Goal: Task Accomplishment & Management: Manage account settings

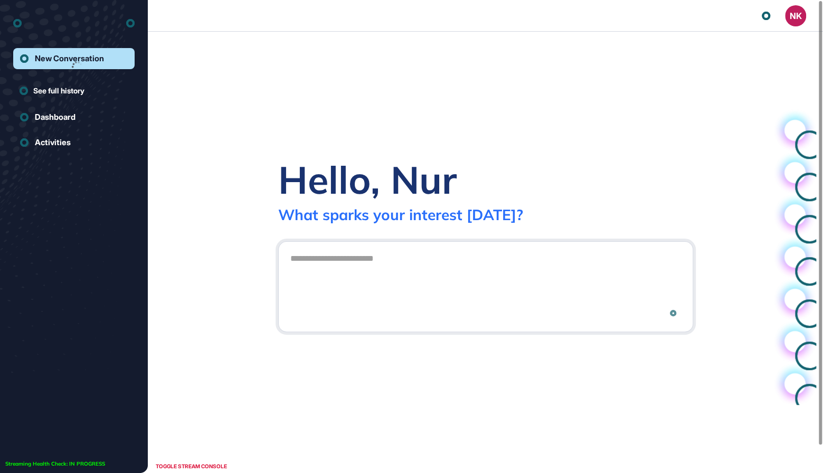
scroll to position [1, 1]
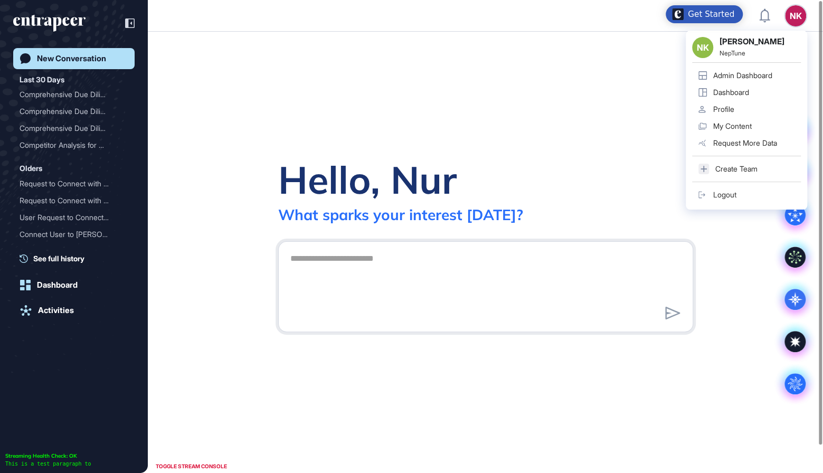
click at [760, 72] on div "Admin Dashboard" at bounding box center [742, 75] width 59 height 8
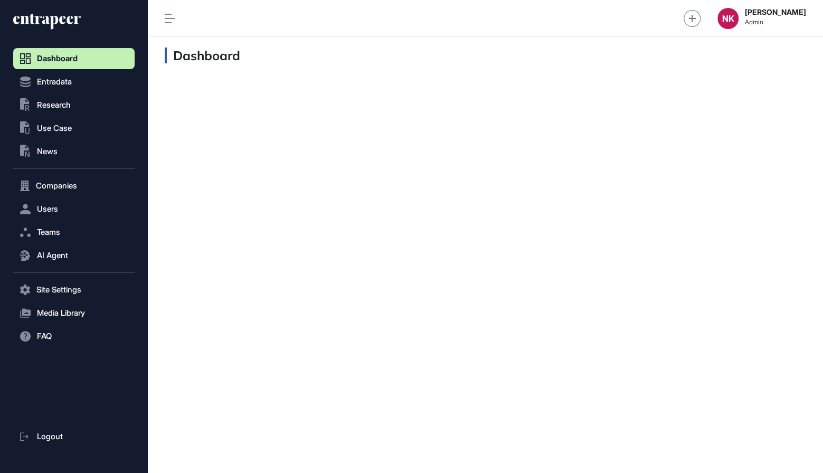
scroll to position [1, 1]
click at [51, 187] on span "Companies" at bounding box center [56, 186] width 41 height 8
click at [55, 204] on span "Company List" at bounding box center [56, 208] width 45 height 8
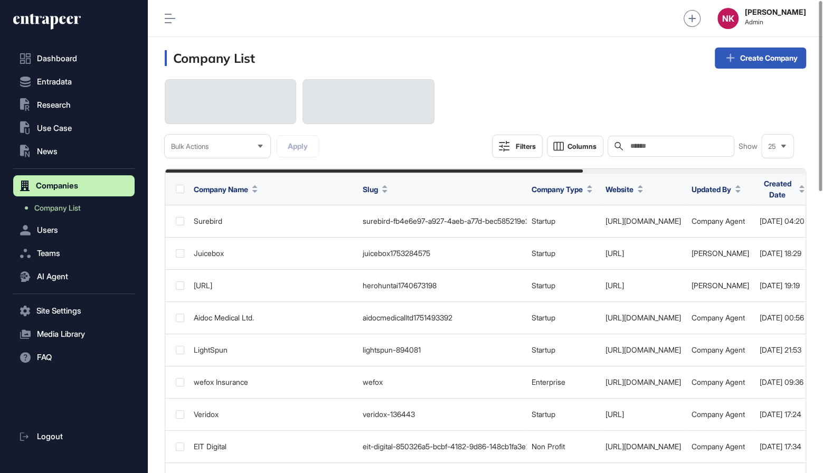
click at [654, 145] on input "text" at bounding box center [678, 146] width 98 height 8
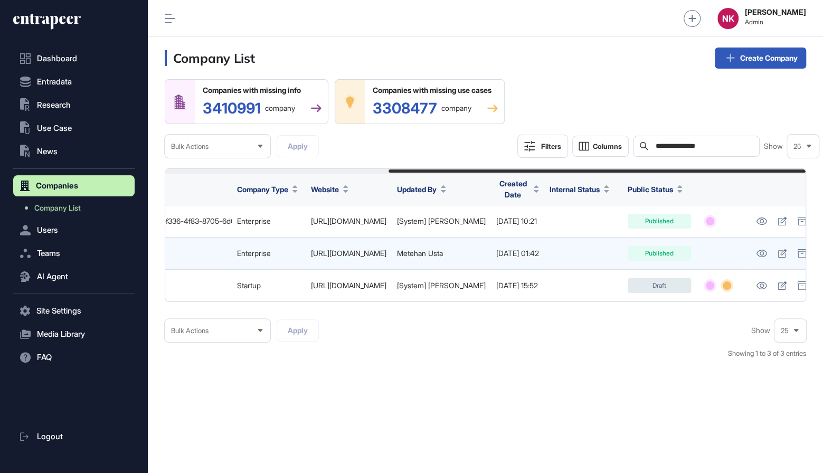
scroll to position [0, 343]
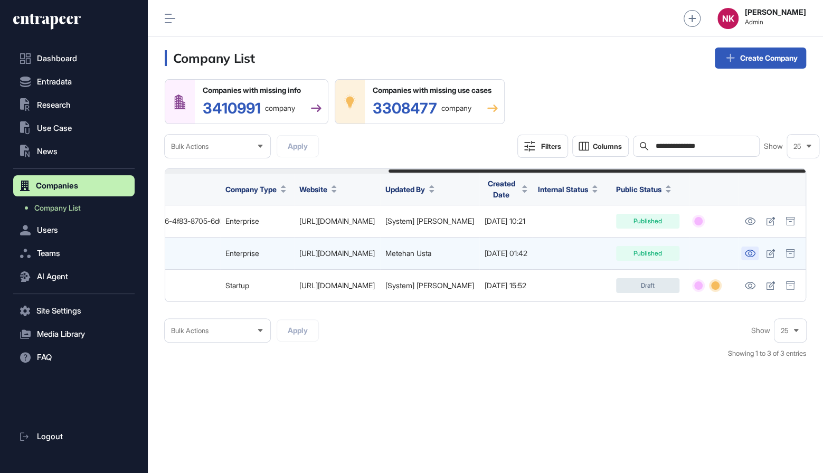
type input "**********"
click at [753, 253] on icon at bounding box center [749, 253] width 11 height 7
click at [769, 254] on icon at bounding box center [770, 253] width 8 height 8
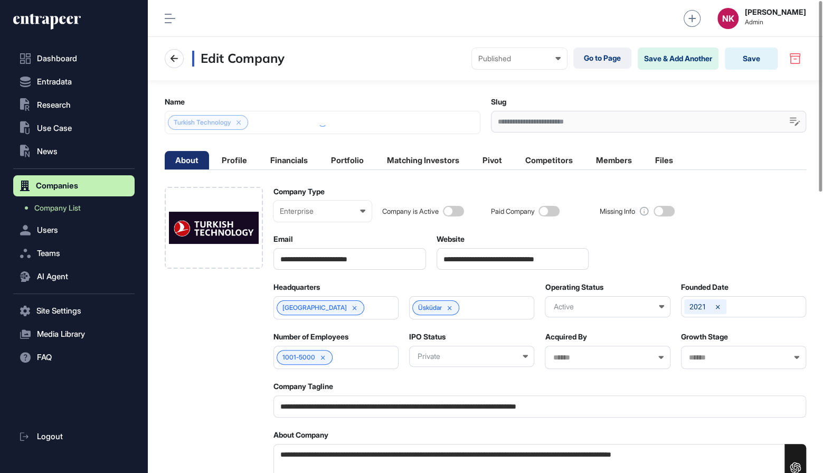
scroll to position [1, 4]
click at [484, 258] on input "**********" at bounding box center [513, 259] width 153 height 22
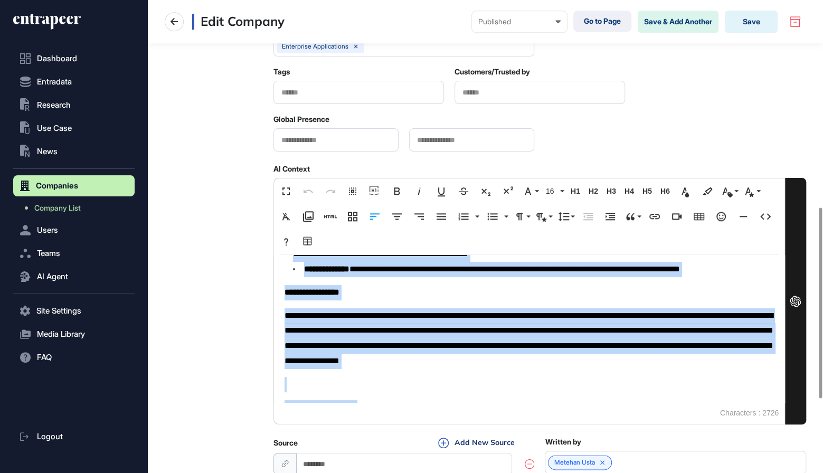
scroll to position [421, 0]
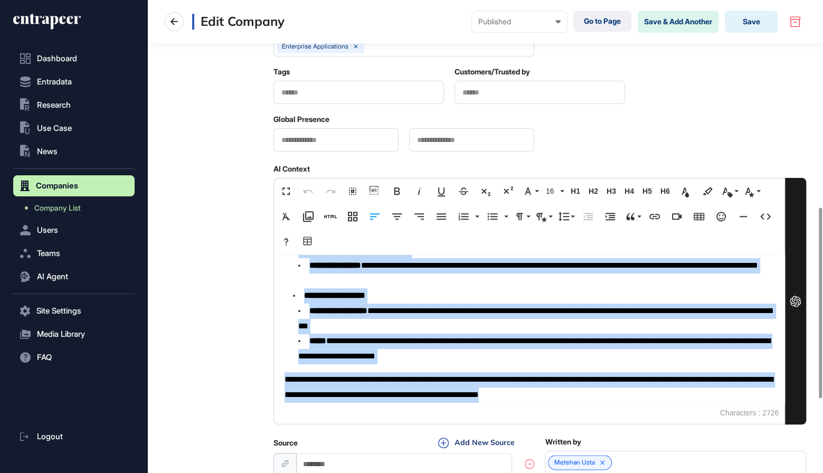
drag, startPoint x: 283, startPoint y: 272, endPoint x: 413, endPoint y: 454, distance: 223.4
click at [413, 454] on div "**********" at bounding box center [539, 128] width 533 height 906
copy div "**********"
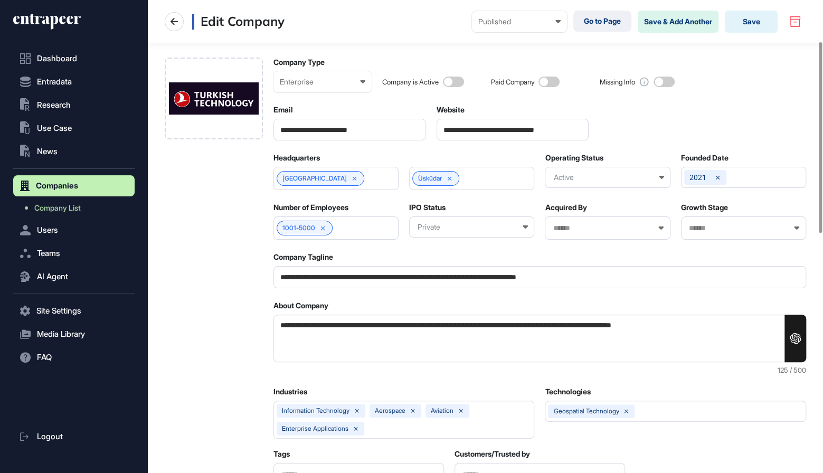
scroll to position [0, 0]
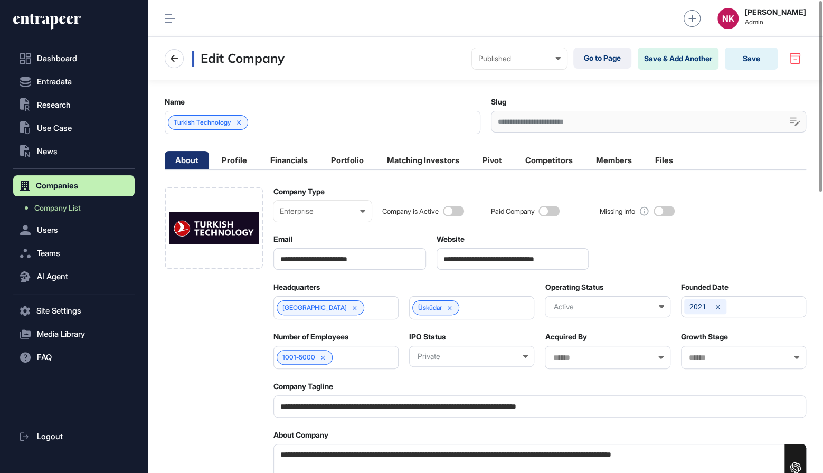
click at [478, 256] on input "**********" at bounding box center [513, 259] width 153 height 22
click at [54, 231] on span "Users" at bounding box center [47, 230] width 21 height 8
click at [65, 234] on link "User List" at bounding box center [76, 231] width 116 height 19
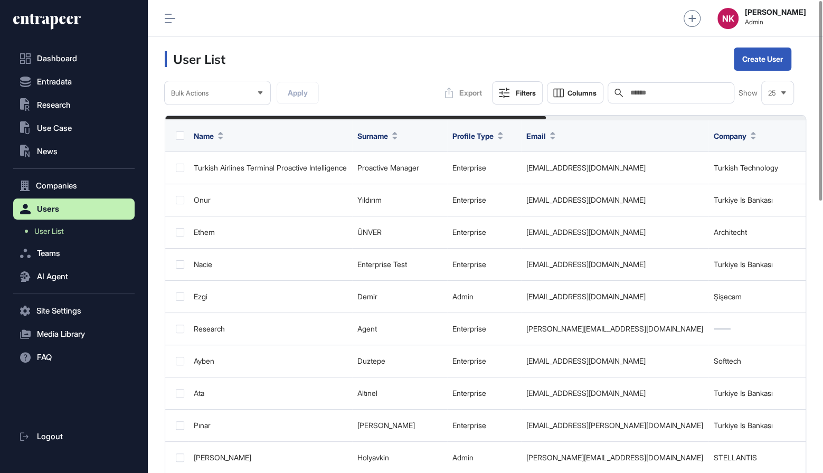
click at [674, 93] on input "text" at bounding box center [678, 93] width 98 height 8
paste input "**********"
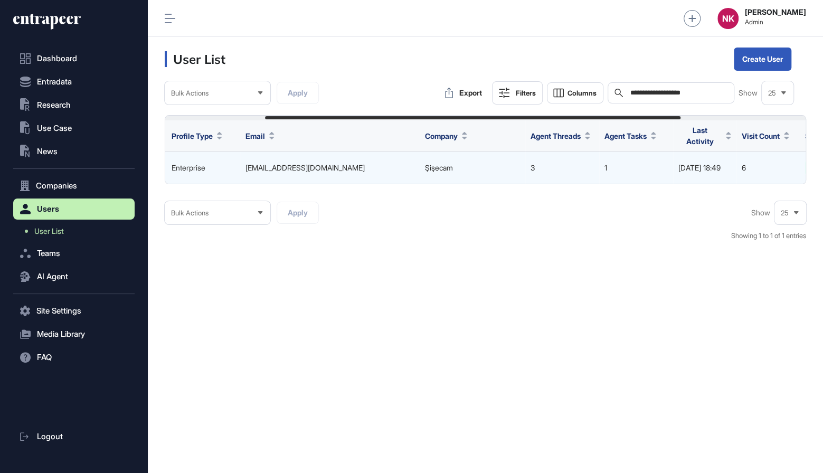
scroll to position [0, 347]
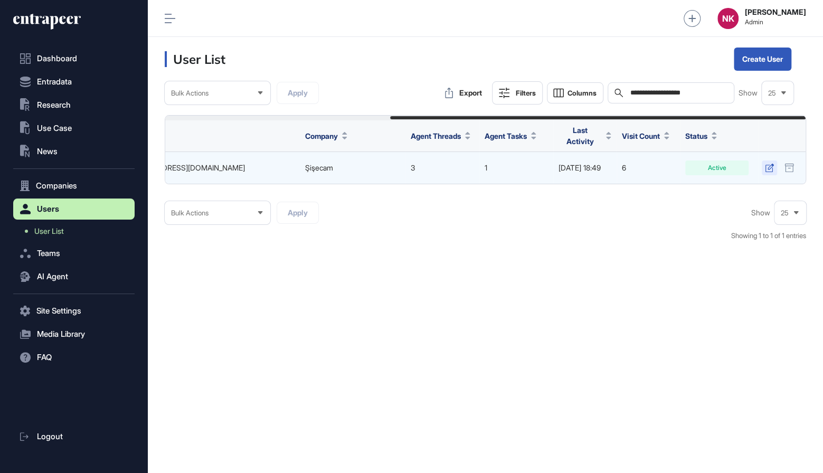
type input "**********"
click at [766, 166] on icon at bounding box center [769, 168] width 9 height 8
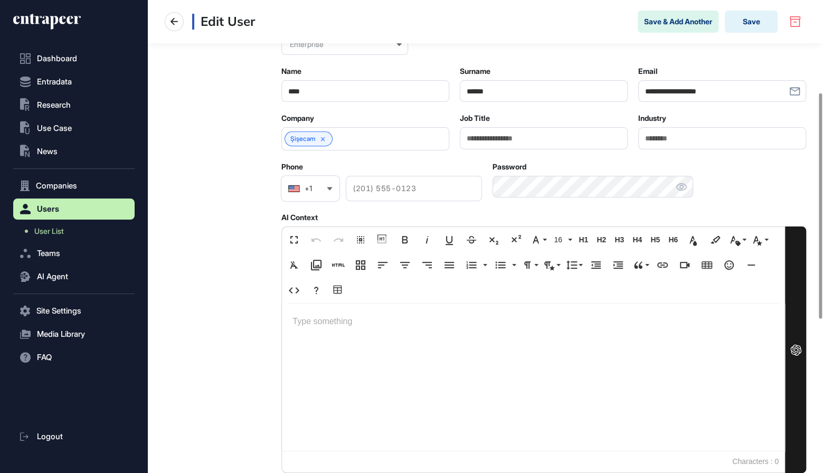
scroll to position [200, 0]
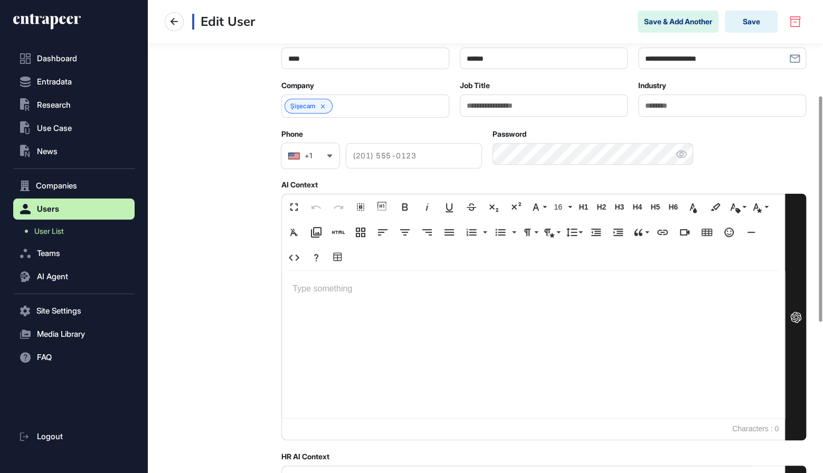
click at [324, 300] on div at bounding box center [533, 344] width 503 height 147
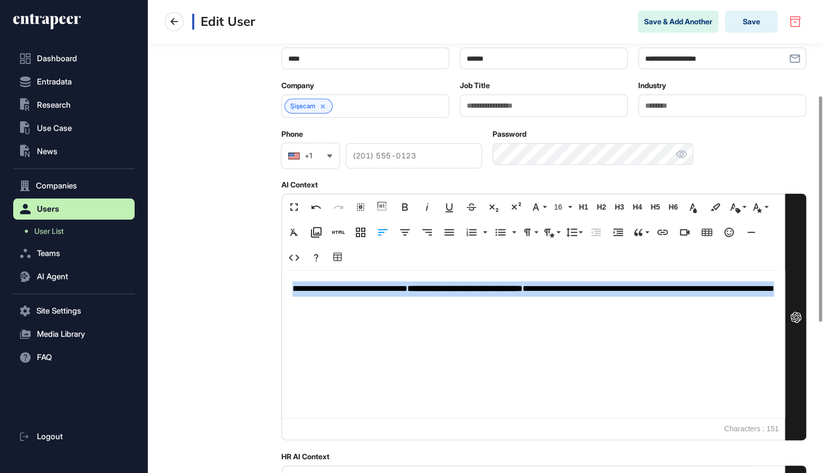
drag, startPoint x: 425, startPoint y: 300, endPoint x: 280, endPoint y: 287, distance: 145.7
click at [280, 287] on div "**********" at bounding box center [485, 317] width 641 height 789
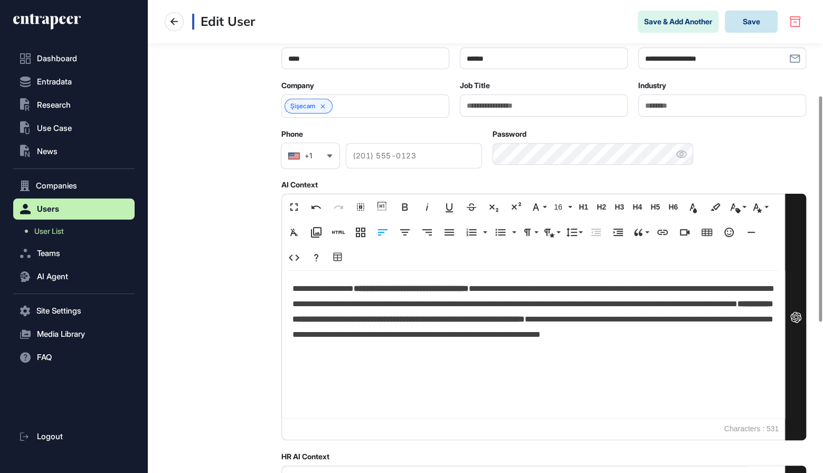
click at [756, 15] on button "Save" at bounding box center [751, 22] width 53 height 22
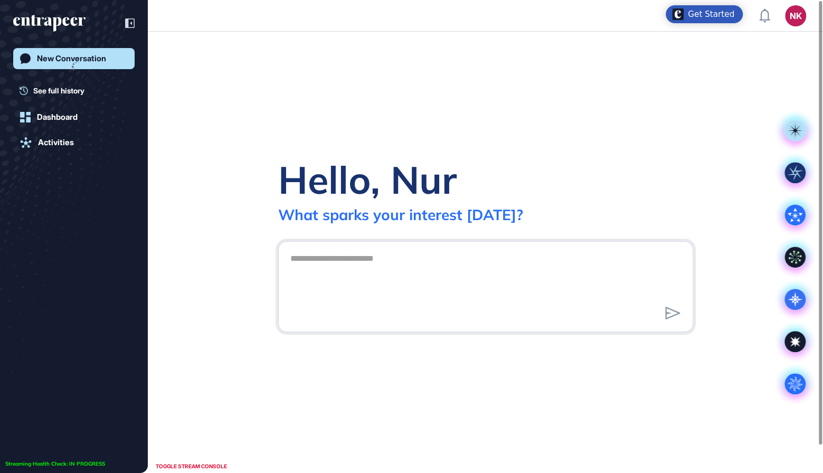
scroll to position [1, 1]
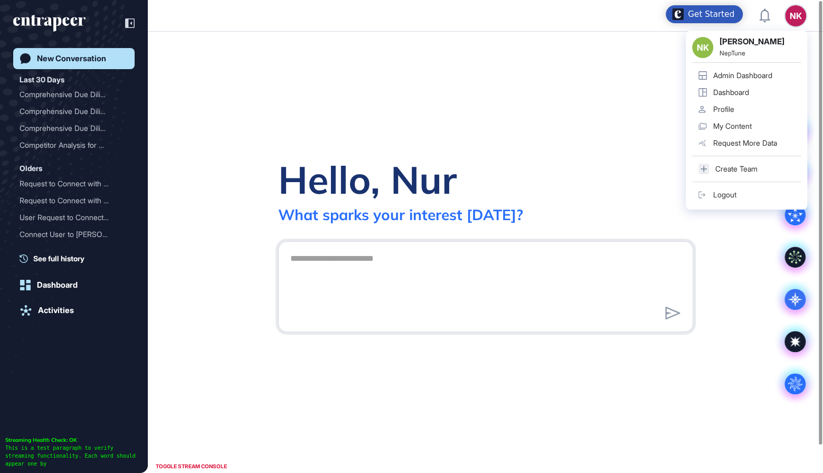
click at [733, 75] on div "Admin Dashboard" at bounding box center [742, 75] width 59 height 8
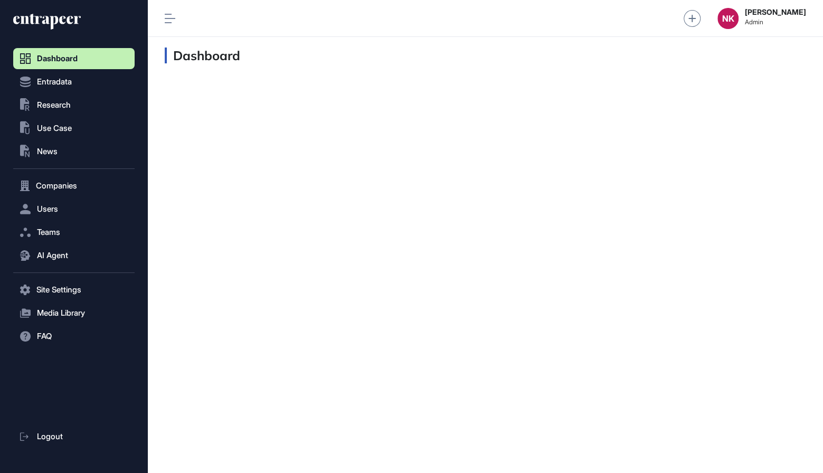
scroll to position [1, 1]
click at [62, 204] on button "Users" at bounding box center [73, 208] width 121 height 21
click at [66, 228] on link "User List" at bounding box center [76, 231] width 116 height 19
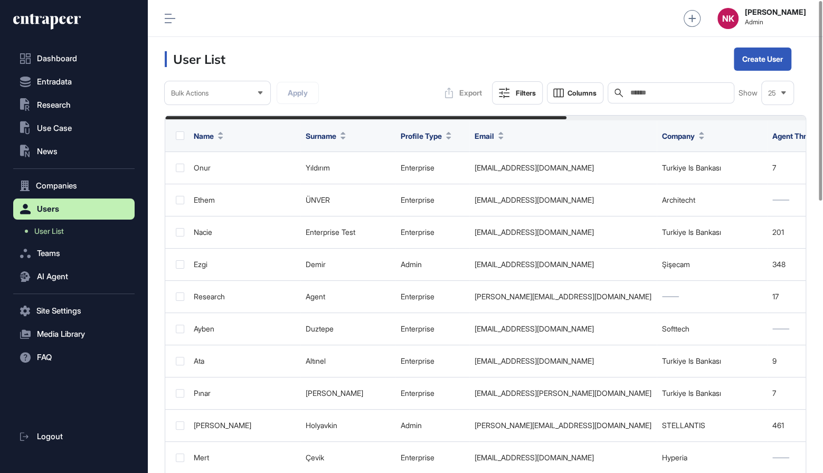
click at [639, 94] on input "text" at bounding box center [678, 93] width 98 height 8
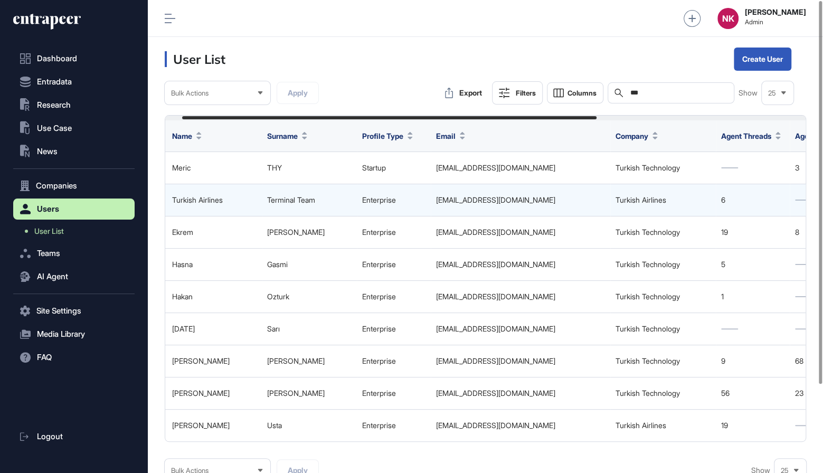
scroll to position [0, 348]
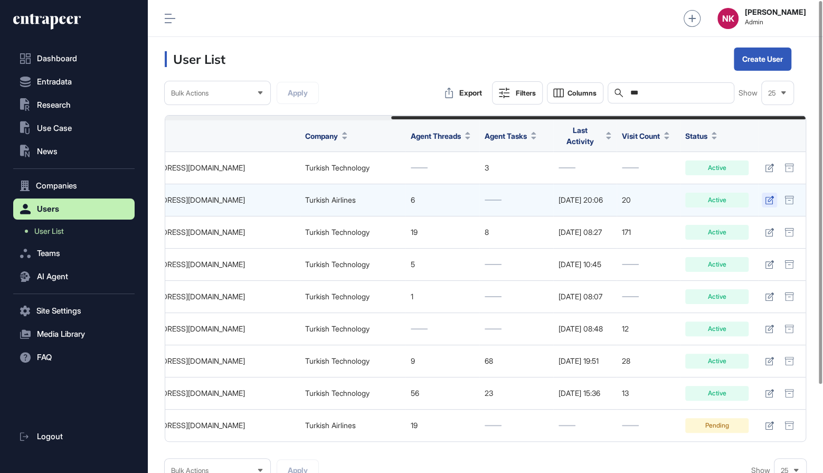
type input "***"
click at [770, 198] on icon at bounding box center [769, 200] width 9 height 8
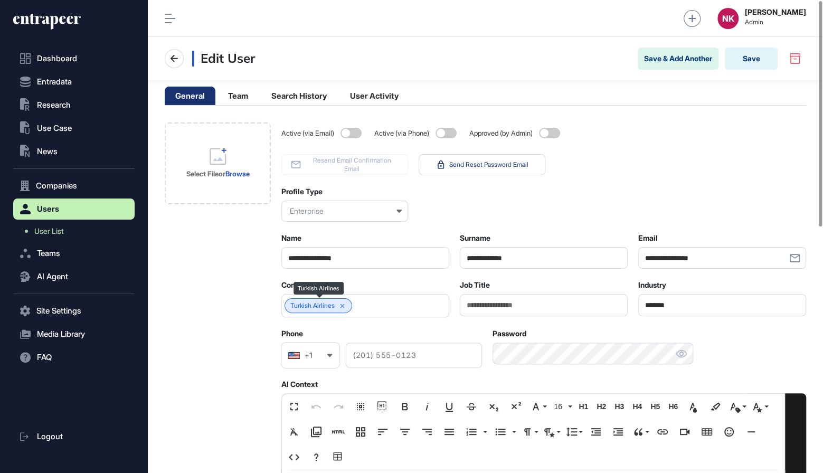
click at [342, 304] on icon at bounding box center [342, 305] width 7 height 7
click at [342, 304] on input "text" at bounding box center [358, 305] width 140 height 9
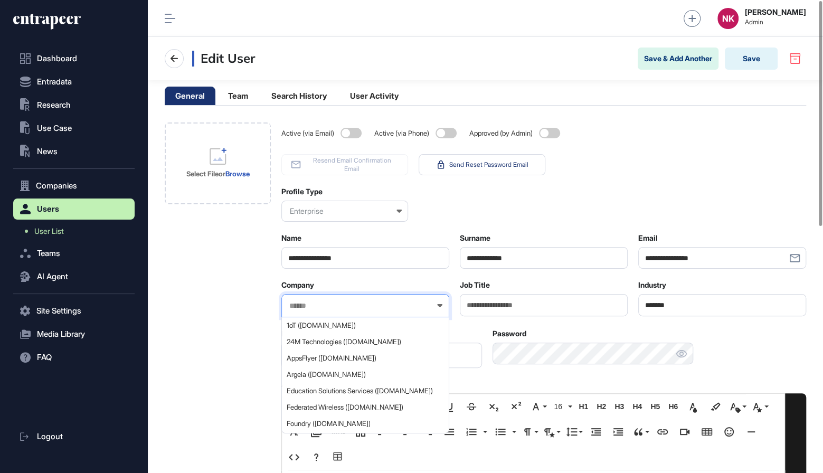
paste input "**********"
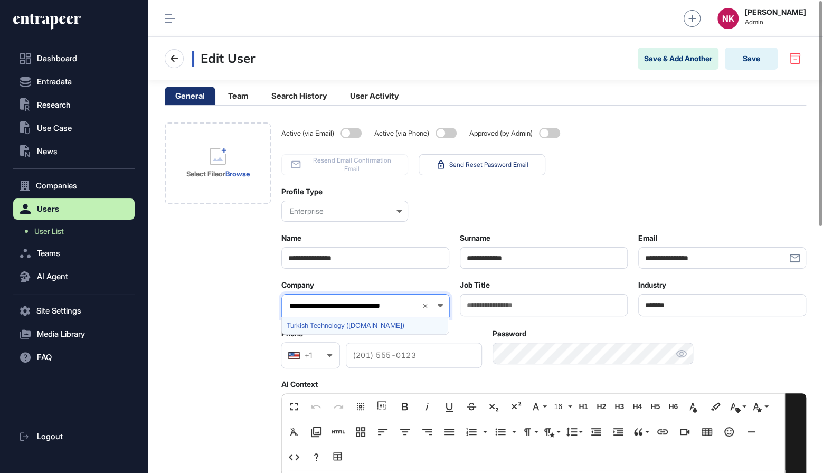
type input "**********"
click at [368, 321] on span "Turkish Technology (turkishtechnology.com)" at bounding box center [365, 325] width 156 height 8
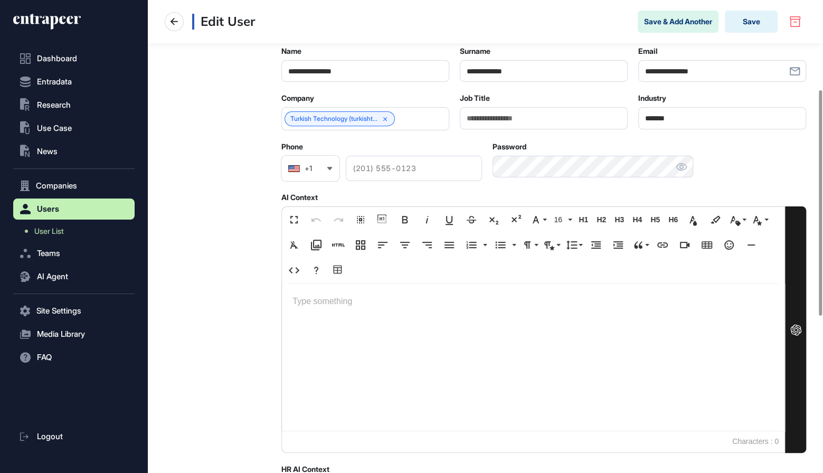
scroll to position [199, 0]
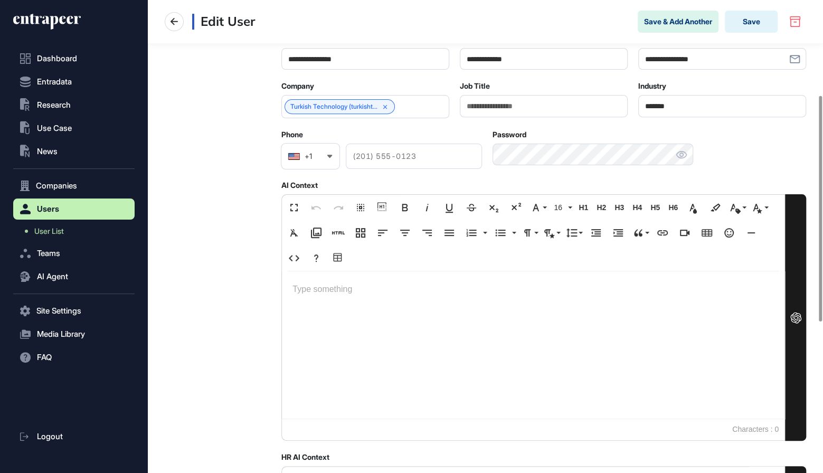
click at [304, 276] on div at bounding box center [533, 344] width 503 height 147
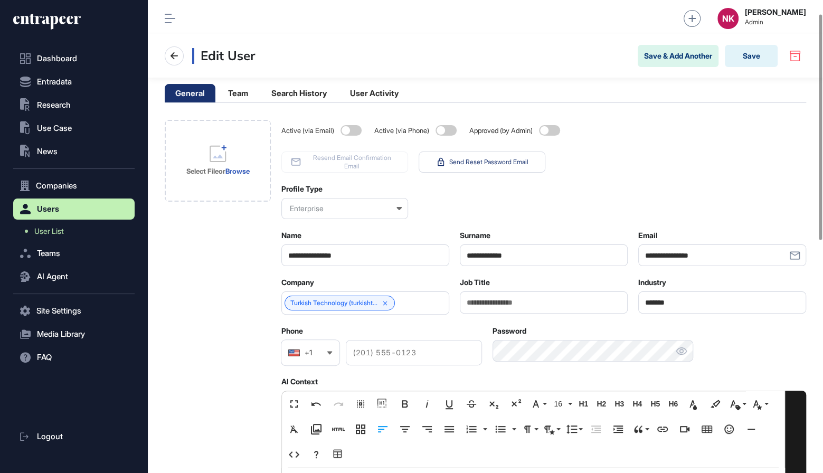
scroll to position [0, 0]
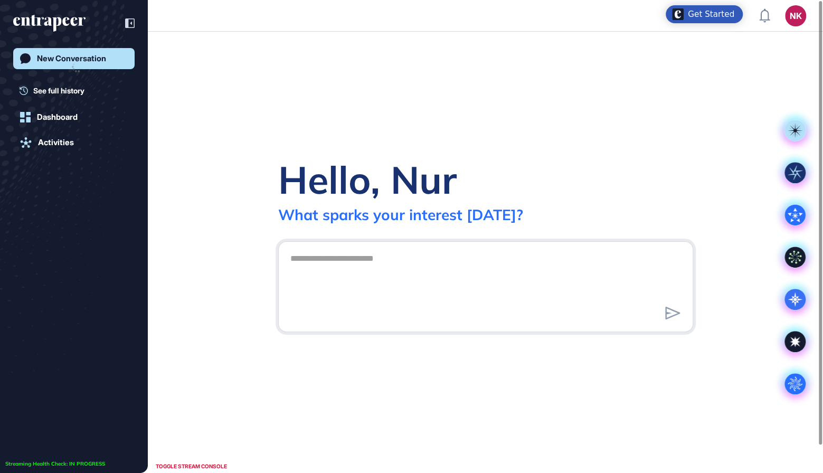
scroll to position [1, 1]
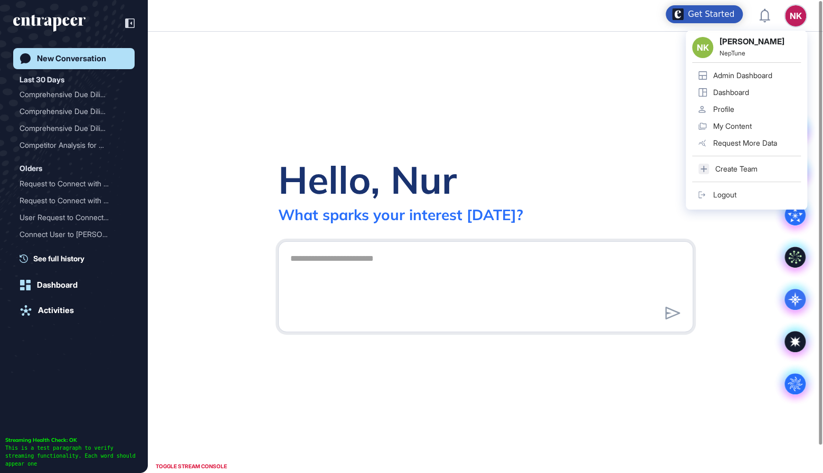
click at [762, 71] on div "Admin Dashboard" at bounding box center [742, 75] width 59 height 8
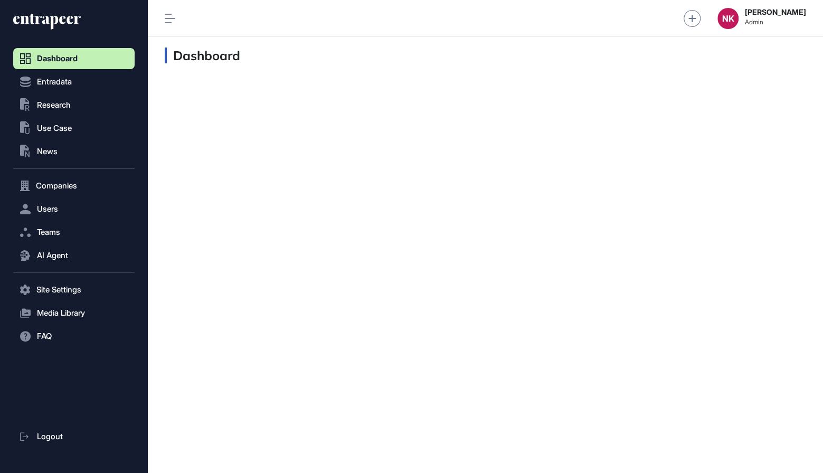
scroll to position [1, 1]
click at [63, 206] on button "Users" at bounding box center [73, 208] width 121 height 21
click at [59, 229] on span "User List" at bounding box center [49, 231] width 30 height 8
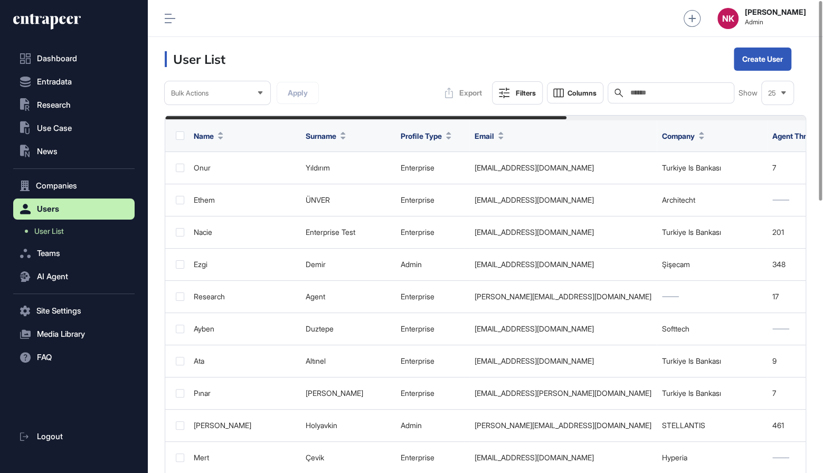
click at [657, 93] on input "text" at bounding box center [678, 93] width 98 height 8
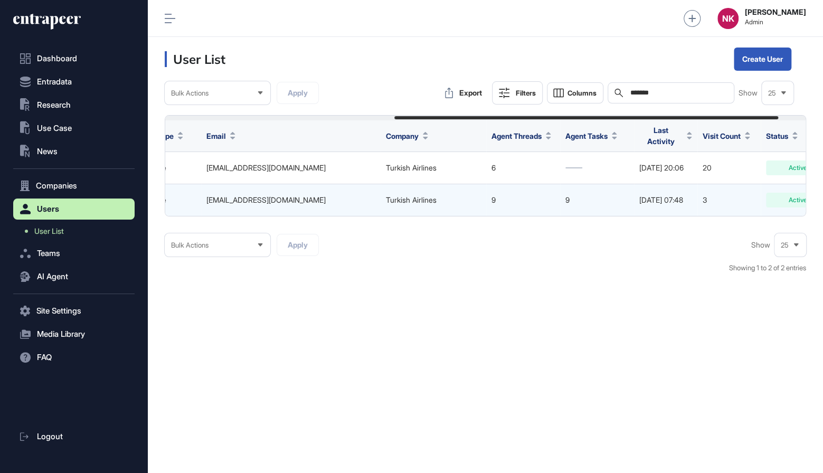
scroll to position [0, 427]
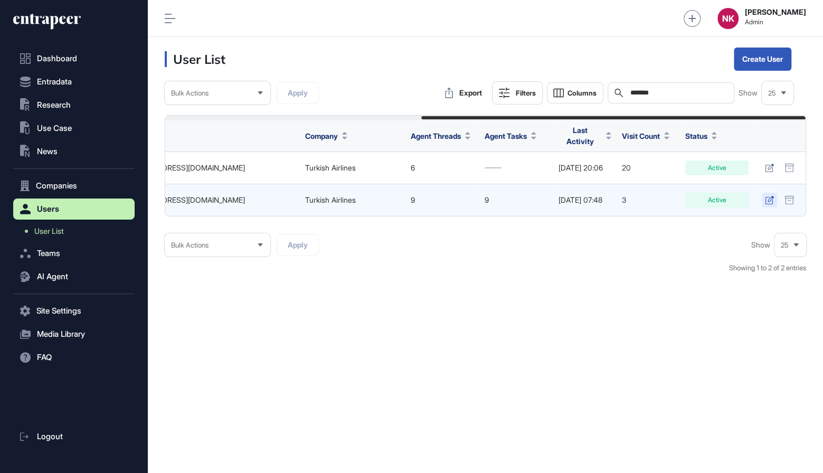
type input "*******"
click at [765, 196] on icon at bounding box center [769, 200] width 9 height 8
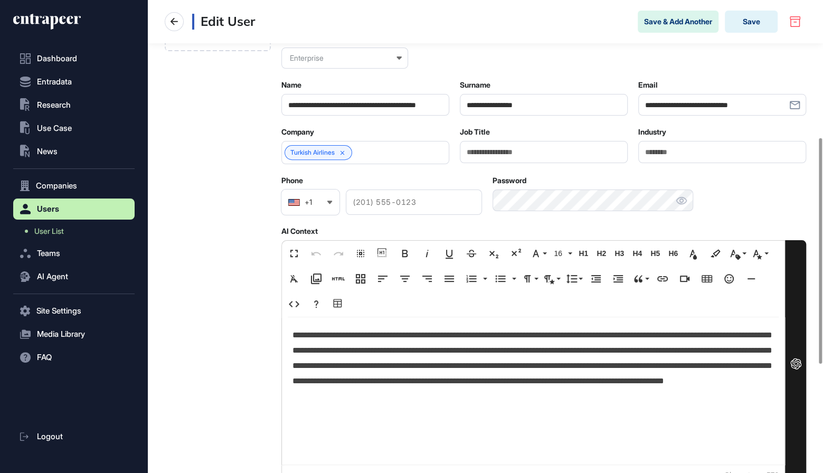
scroll to position [296, 0]
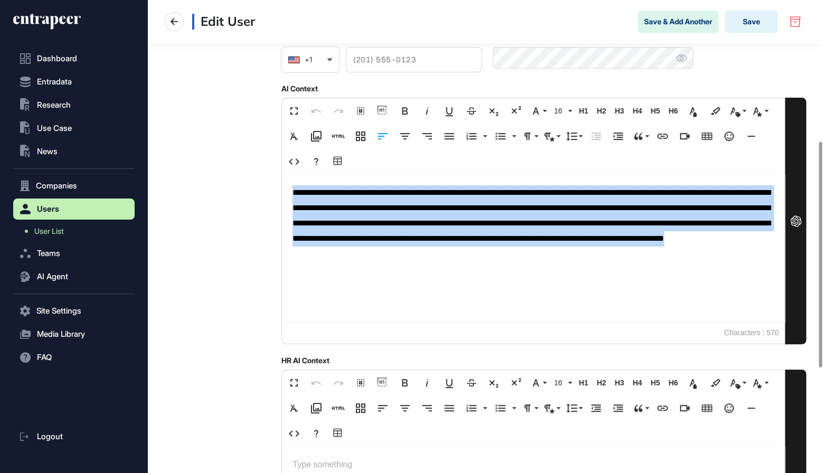
drag, startPoint x: 293, startPoint y: 192, endPoint x: 646, endPoint y: 272, distance: 361.6
click at [646, 272] on div "**********" at bounding box center [533, 248] width 503 height 147
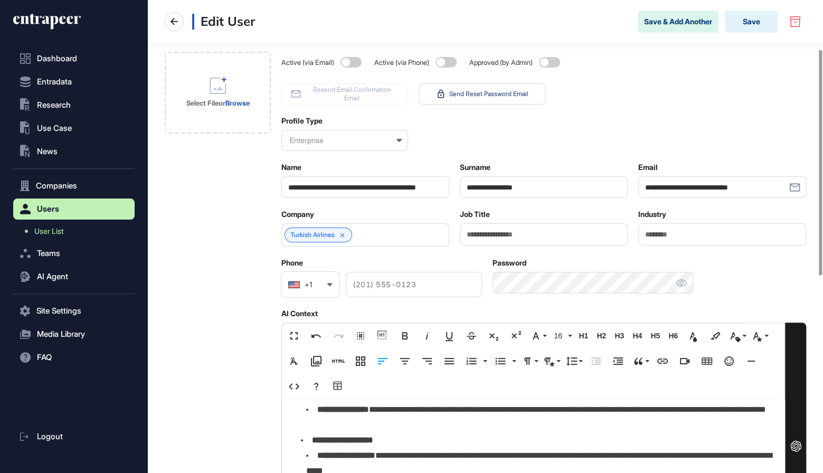
scroll to position [58, 0]
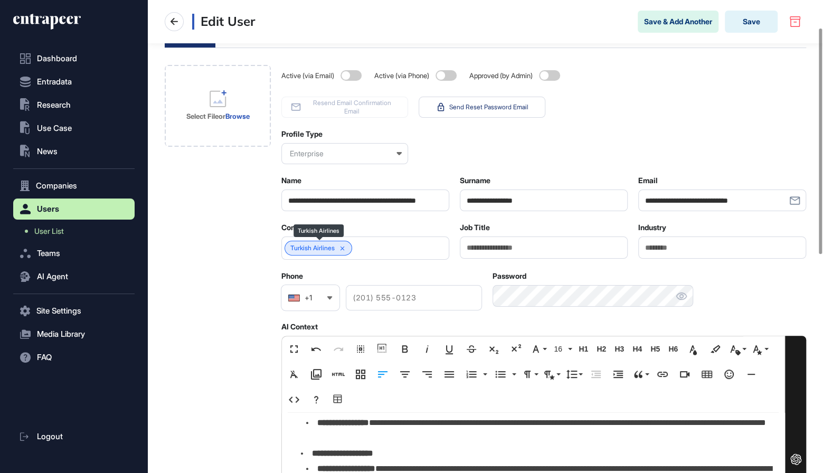
click at [343, 245] on icon at bounding box center [342, 248] width 7 height 7
click at [373, 249] on input "text" at bounding box center [358, 248] width 140 height 9
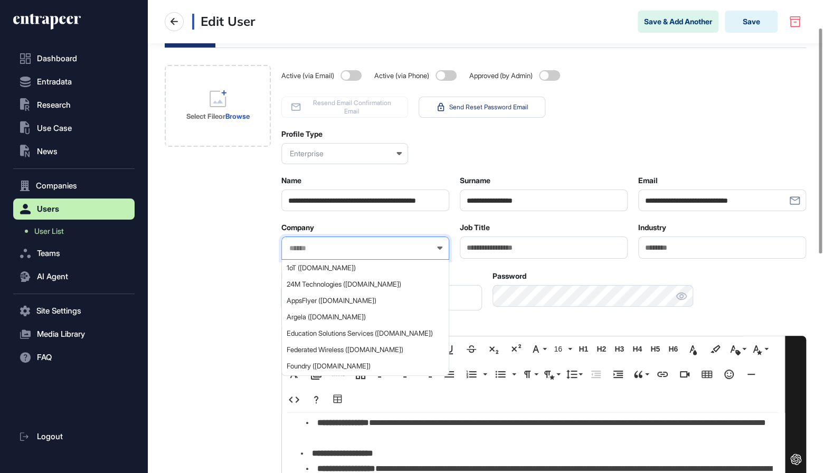
paste input "**********"
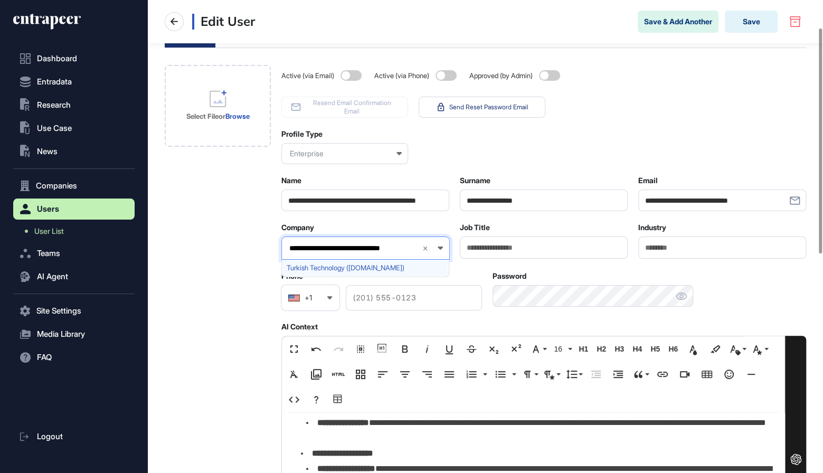
type input "**********"
click at [367, 268] on span "Turkish Technology (turkishtechnology.com)" at bounding box center [365, 268] width 156 height 8
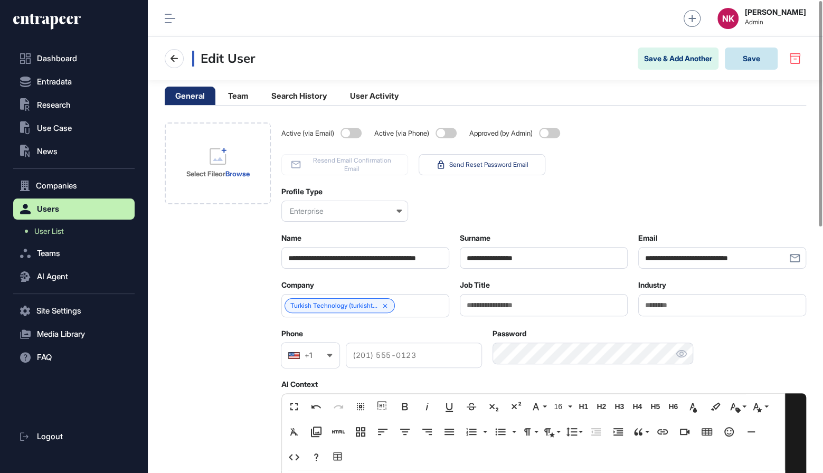
click at [745, 61] on button "Save" at bounding box center [751, 59] width 53 height 22
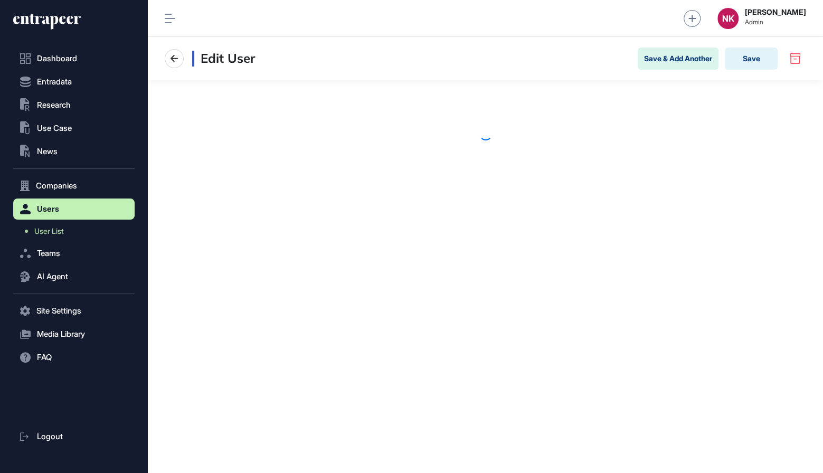
scroll to position [1, 1]
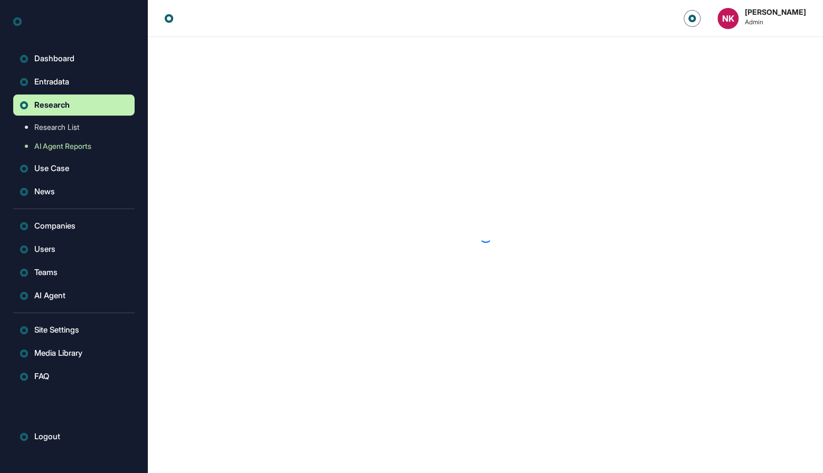
scroll to position [1, 1]
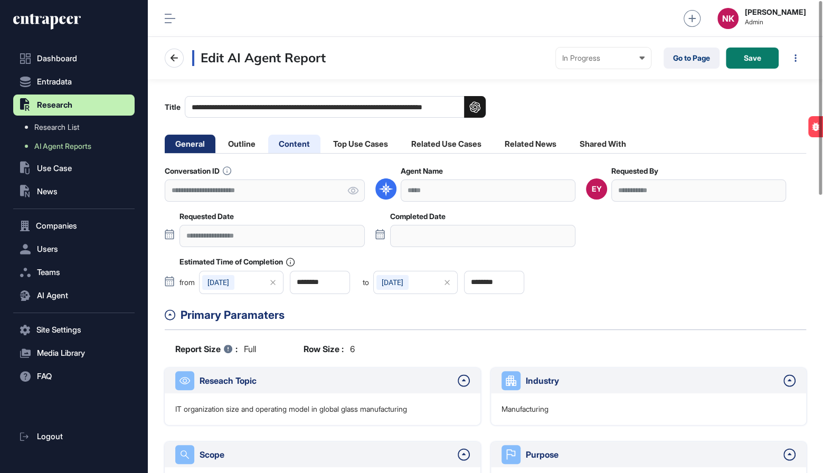
click at [301, 142] on li "Content" at bounding box center [294, 144] width 52 height 18
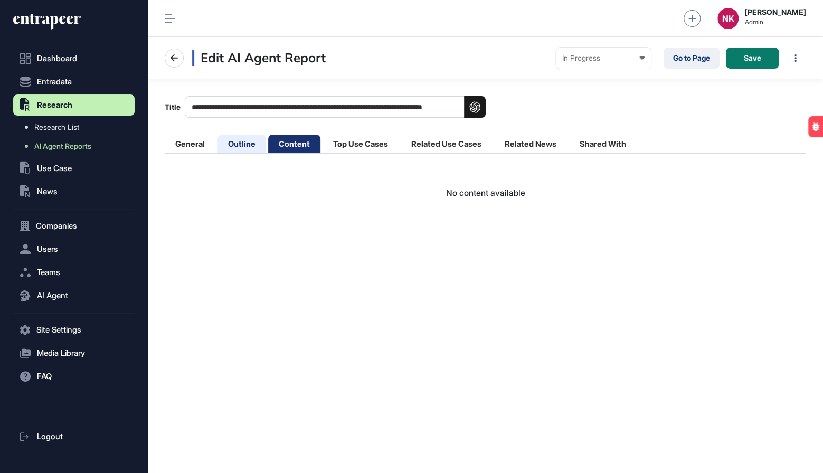
click at [249, 146] on li "Outline" at bounding box center [241, 144] width 49 height 18
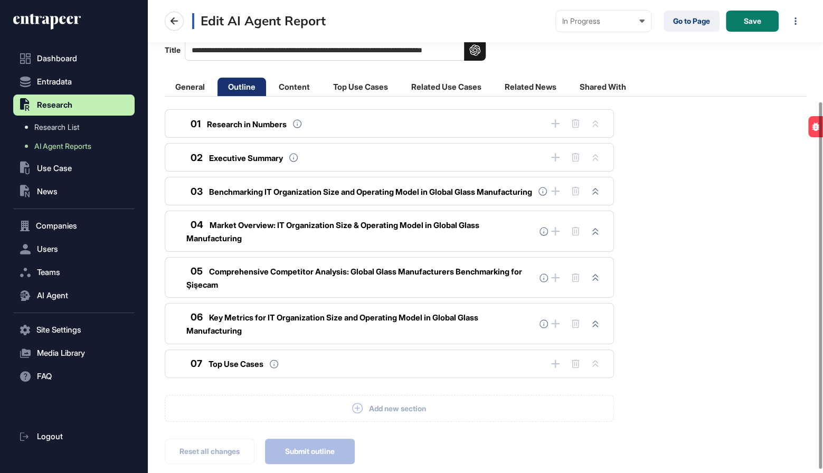
scroll to position [135, 0]
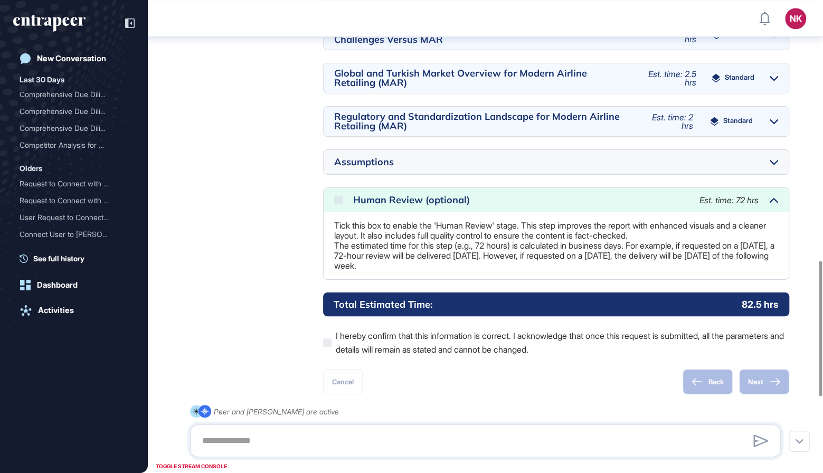
scroll to position [909, 0]
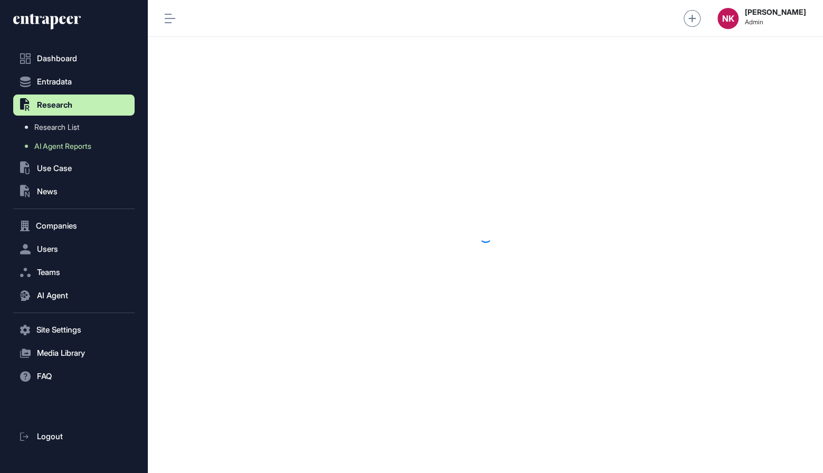
scroll to position [1, 1]
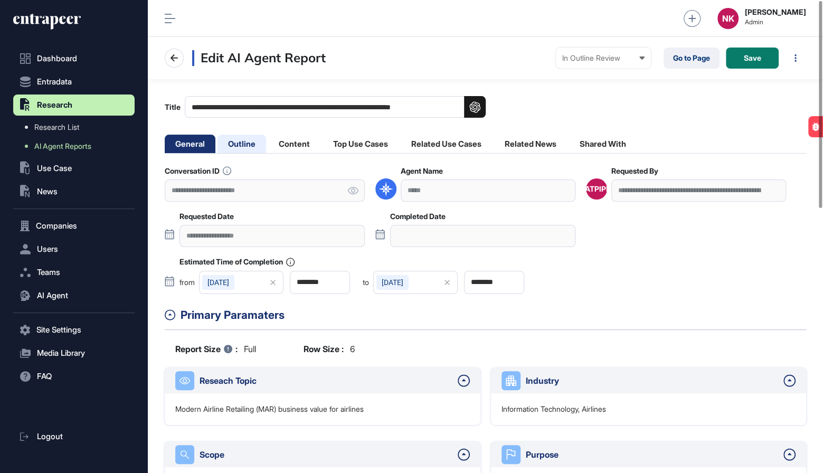
click at [240, 145] on li "Outline" at bounding box center [241, 144] width 49 height 18
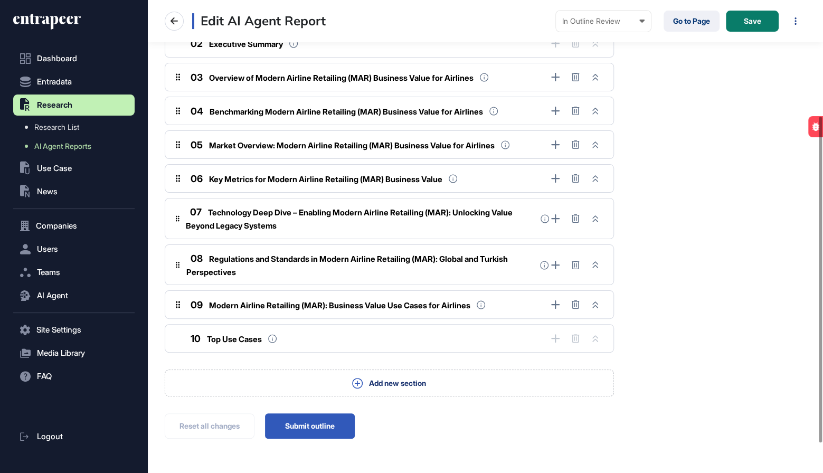
scroll to position [211, 0]
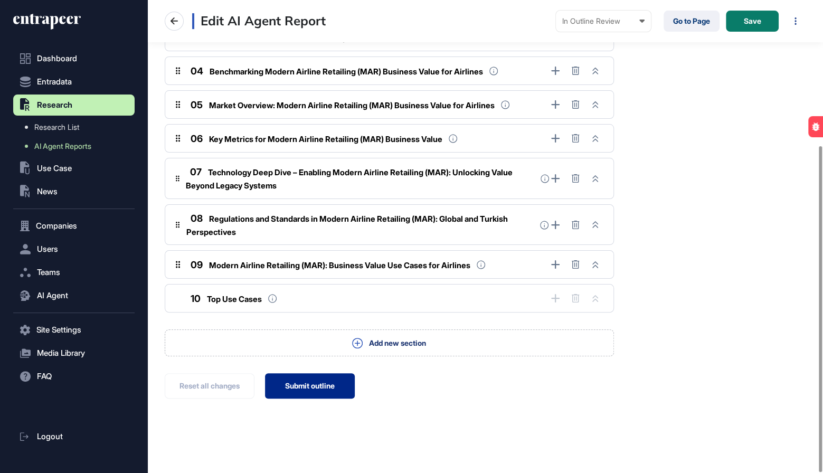
click at [308, 386] on button "Submit outline" at bounding box center [310, 385] width 90 height 25
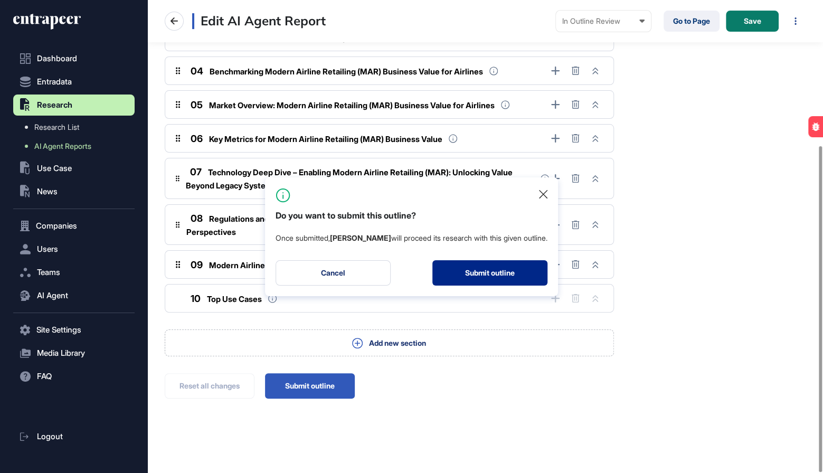
click at [476, 273] on button "Submit outline" at bounding box center [489, 272] width 115 height 25
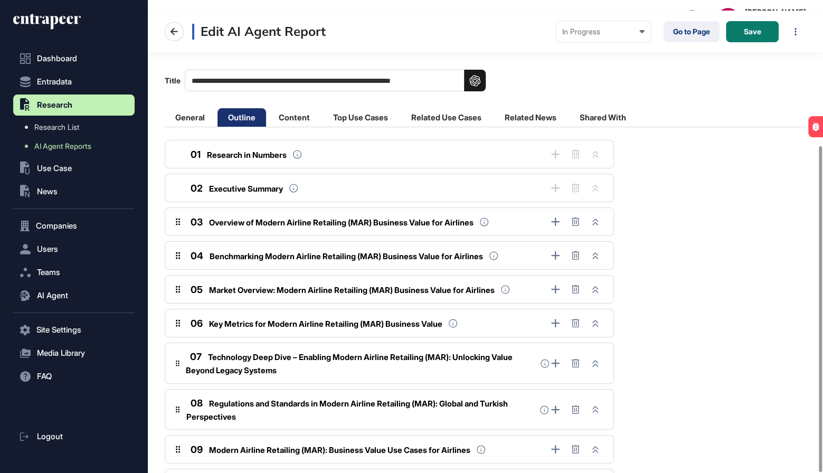
scroll to position [0, 0]
